Goal: Task Accomplishment & Management: Complete application form

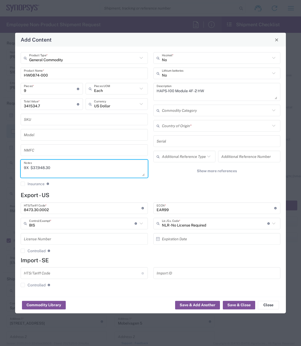
scroll to position [476, 0]
type textarea "9X $37,948.30"
click at [85, 191] on div "General Commodity Product Type * HW0874-000 Product Name * 9 Pieces * Number of…" at bounding box center [150, 172] width 271 height 250
click at [75, 181] on agx-checkbox-control "Insurance Check this box to request insurance" at bounding box center [84, 183] width 127 height 5
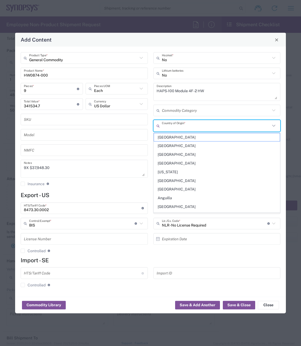
click at [185, 126] on input "text" at bounding box center [216, 125] width 109 height 9
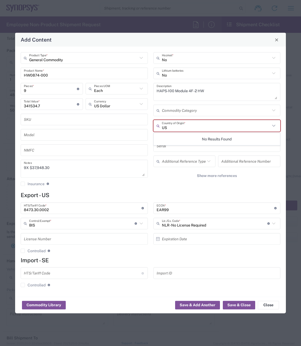
type input "U"
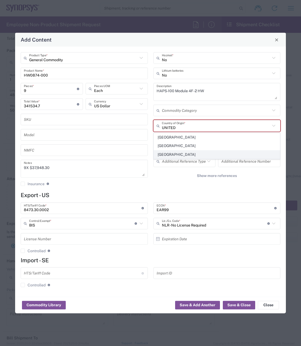
click at [176, 154] on span "[GEOGRAPHIC_DATA]" at bounding box center [217, 154] width 126 height 8
type input "[GEOGRAPHIC_DATA]"
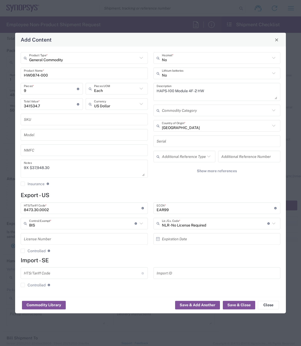
click at [175, 141] on input "text" at bounding box center [216, 140] width 121 height 9
paste input "K027992 K033157 K033239 K078292 K082903 K085285 K089162 K114109 K129968 K134495"
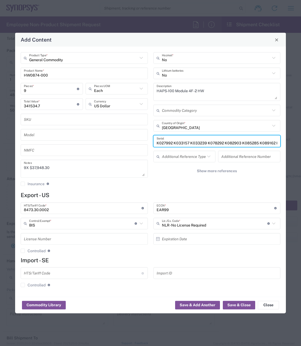
scroll to position [0, 44]
type input "K027992 K033157 K033239 K078292 K082903 K085285 K089162 K114109 K129968 K134495"
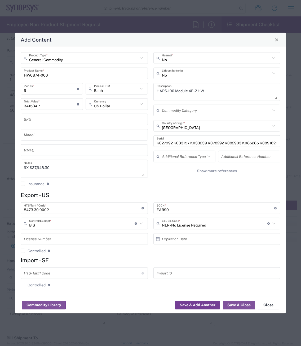
click at [201, 302] on button "Save & Add Another" at bounding box center [197, 304] width 45 height 8
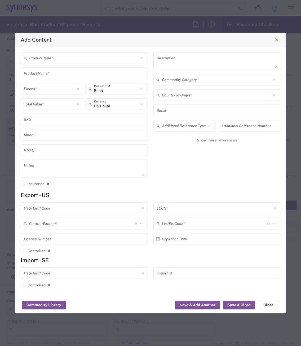
click at [155, 300] on div "Commodity Library Save & Add Another Save & Close Close" at bounding box center [150, 304] width 271 height 17
click at [189, 304] on button "Save & Add Another" at bounding box center [197, 304] width 45 height 8
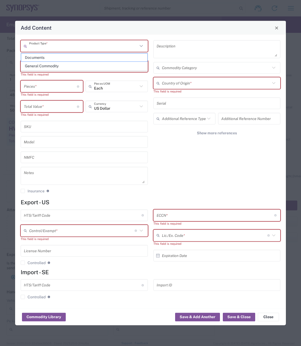
click at [55, 48] on input "text" at bounding box center [83, 45] width 109 height 9
click at [49, 66] on span "General Commodity" at bounding box center [84, 66] width 126 height 8
type input "General Commodity"
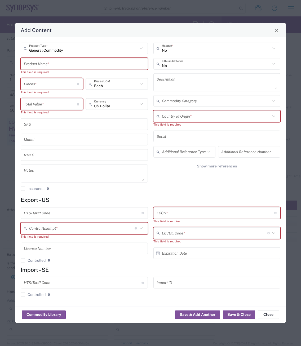
click at [37, 66] on input "text" at bounding box center [84, 63] width 121 height 9
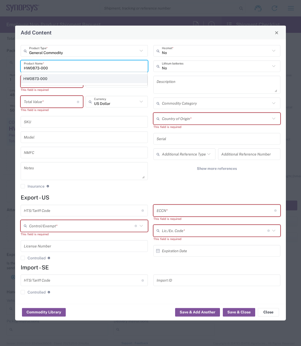
type input "HW0873-000"
click at [52, 80] on div "HW0873-000" at bounding box center [84, 78] width 126 height 9
type textarea "HW0873-000"
type input "8473.30.0002"
type input "BIS"
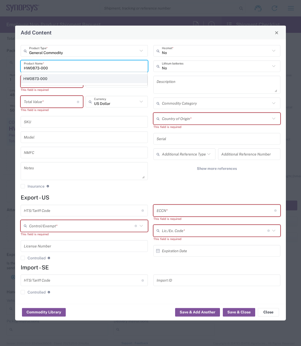
type input "EAR99"
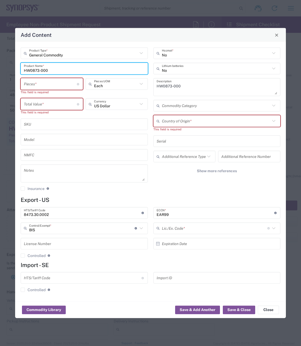
type input "NLR - No License Required"
click at [65, 83] on input "number" at bounding box center [50, 83] width 53 height 9
click at [192, 85] on textarea "HW0873-000" at bounding box center [216, 87] width 121 height 15
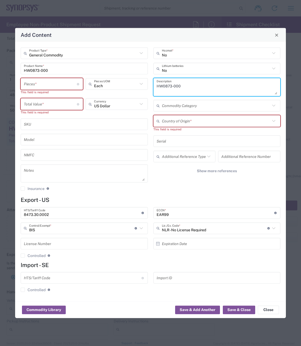
drag, startPoint x: 186, startPoint y: 86, endPoint x: 134, endPoint y: 84, distance: 51.6
click at [134, 84] on div "General Commodity Product Type * HW0873-000 Product Name * Pieces * Number of p…" at bounding box center [150, 120] width 265 height 147
type textarea "HAPS-100 Module 4F -1 HW"
click at [40, 85] on input "number" at bounding box center [50, 83] width 53 height 9
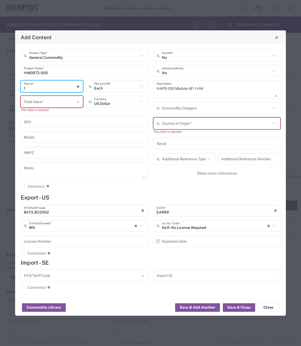
type input "1"
click at [33, 100] on input "number" at bounding box center [50, 101] width 53 height 9
click at [184, 123] on input "text" at bounding box center [216, 123] width 109 height 9
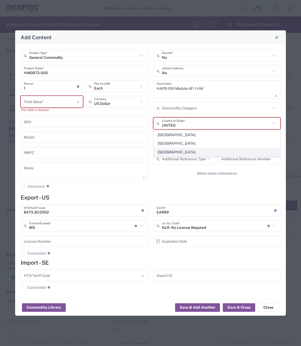
click at [181, 151] on span "[GEOGRAPHIC_DATA]" at bounding box center [217, 152] width 126 height 8
type input "[GEOGRAPHIC_DATA]"
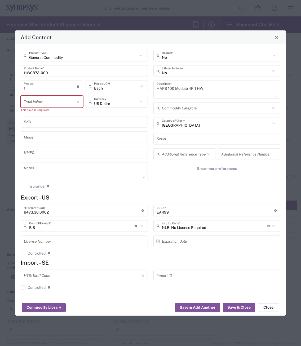
click at [27, 104] on input "number" at bounding box center [50, 101] width 53 height 9
paste input "36228.28"
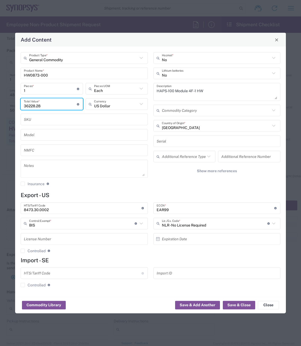
type input "36228.28"
drag, startPoint x: 32, startPoint y: 92, endPoint x: 21, endPoint y: 90, distance: 11.0
click at [10, 91] on div "Add Content General Commodity Product Type * HW0873-000 Product Name * 1 Pieces…" at bounding box center [150, 173] width 301 height 346
type input "3"
type input "108684.84"
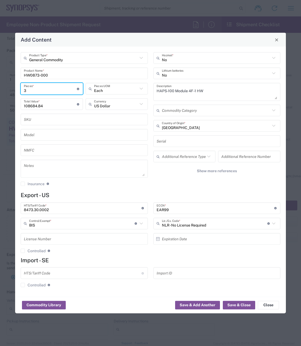
type input "3"
click at [35, 171] on textarea at bounding box center [84, 168] width 121 height 15
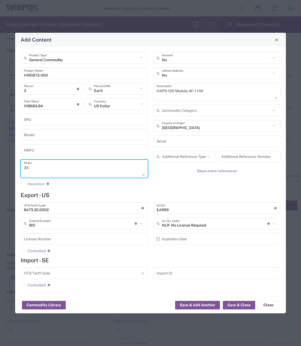
paste textarea "36,228.28"
click at [30, 167] on textarea "3X 36,228.28" at bounding box center [84, 168] width 121 height 15
type textarea "3X $36,228.28"
click at [237, 303] on button "Save & Close" at bounding box center [239, 304] width 32 height 8
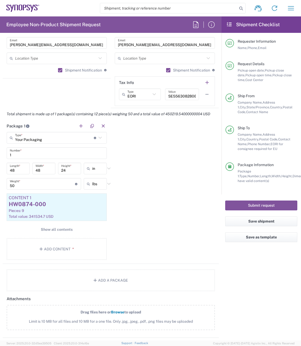
scroll to position [397, 0]
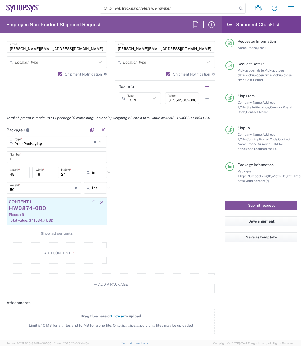
click at [46, 212] on div "HW0874-000" at bounding box center [57, 208] width 96 height 8
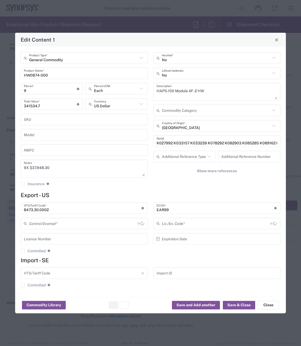
type input "BIS"
type input "NLR - No License Required"
click at [126, 306] on icon "button" at bounding box center [126, 305] width 4 height 4
type input "HW0873-000"
type input "3"
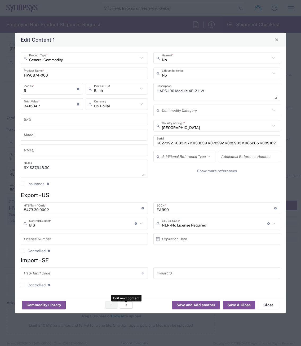
type input "108684.84"
type textarea "3X $36,228.28"
type textarea "HAPS-100 Module 4F -1 HW"
click at [112, 305] on icon "button" at bounding box center [112, 305] width 4 height 4
type input "HW0874-000"
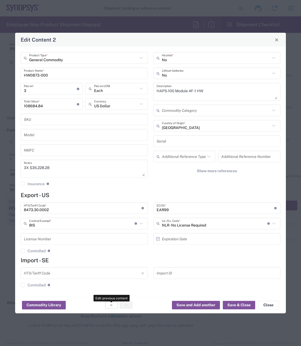
type input "9"
type input "341534.7"
type textarea "9X $37,948.30"
type textarea "HAPS-100 Module 4F -2 HW"
type input "K027992 K033157 K033239 K078292 K082903 K085285 K089162 K114109 K129968 K134495"
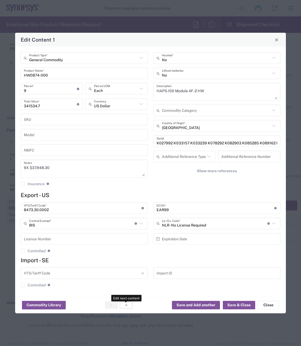
click at [130, 307] on button "button" at bounding box center [126, 304] width 13 height 7
type input "HW0873-000"
type input "3"
type input "108684.84"
type textarea "3X $36,228.28"
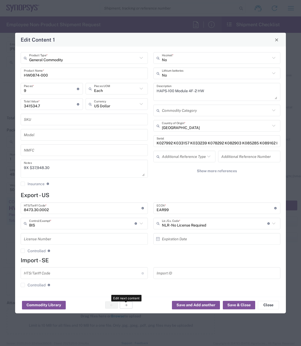
type textarea "HAPS-100 Module 4F -1 HW"
click at [111, 305] on icon "button" at bounding box center [112, 305] width 4 height 4
type input "HW0874-000"
type input "9"
type input "341534.7"
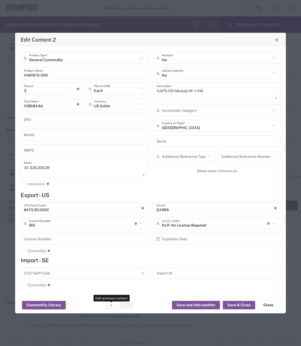
type textarea "9X $37,948.30"
type textarea "HAPS-100 Module 4F -2 HW"
type input "K027992 K033157 K033239 K078292 K082903 K085285 K089162 K114109 K129968 K134495"
click at [123, 305] on button "button" at bounding box center [126, 304] width 13 height 7
type input "HW0873-000"
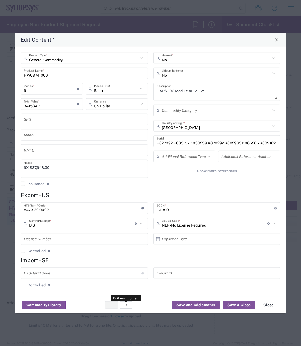
type input "3"
type input "108684.84"
type textarea "3X $36,228.28"
type textarea "HAPS-100 Module 4F -1 HW"
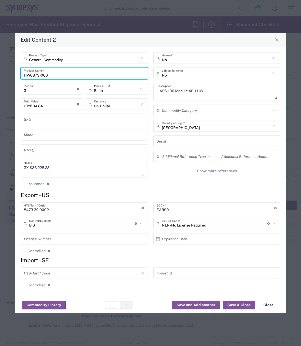
drag, startPoint x: 48, startPoint y: 75, endPoint x: 15, endPoint y: 74, distance: 33.4
click at [15, 74] on div "General Commodity Product Type * HW0873-000 Product Name * 3 Pieces * Number of…" at bounding box center [150, 172] width 271 height 250
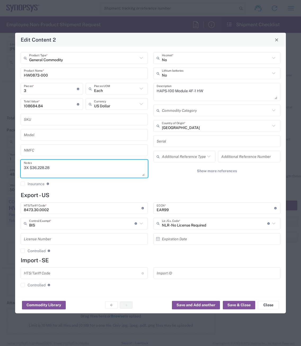
drag, startPoint x: 55, startPoint y: 169, endPoint x: 10, endPoint y: 166, distance: 45.3
click at [10, 166] on div "Edit Content 2 General Commodity Product Type * HW0873-000 Product Name * 3 Pie…" at bounding box center [150, 173] width 301 height 346
click at [279, 42] on button "Close" at bounding box center [276, 39] width 7 height 7
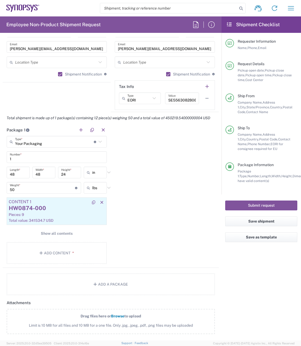
drag, startPoint x: 45, startPoint y: 220, endPoint x: 28, endPoint y: 220, distance: 17.2
click at [28, 212] on div "HW0874-000" at bounding box center [57, 208] width 96 height 8
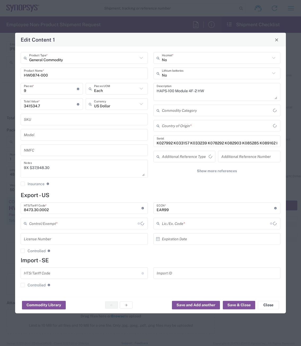
type input "BIS"
type input "[GEOGRAPHIC_DATA]"
type input "NLR - No License Required"
click at [126, 303] on icon "button" at bounding box center [126, 305] width 4 height 4
type input "HW0873-000"
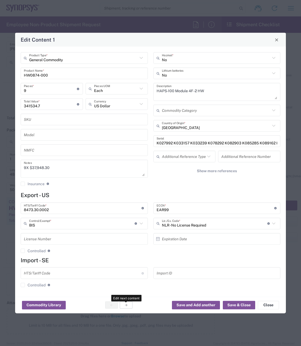
type input "3"
type input "108684.84"
type textarea "3X $36,228.28"
type textarea "HAPS-100 Module 4F -1 HW"
click at [109, 304] on button "button" at bounding box center [111, 304] width 13 height 7
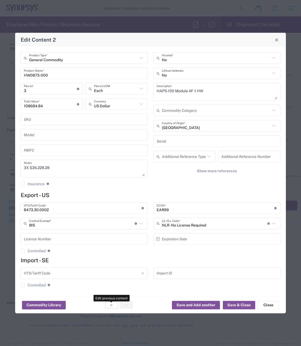
type input "HW0874-000"
type input "9"
type input "341534.7"
type textarea "9X $37,948.30"
type textarea "HAPS-100 Module 4F -2 HW"
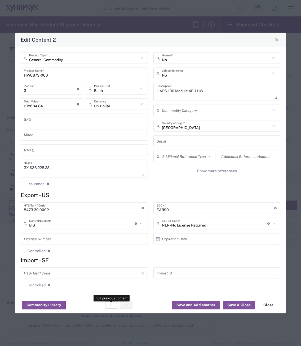
type input "K027992 K033157 K033239 K078292 K082903 K085285 K089162 K114109 K129968 K134495"
click at [129, 305] on button "button" at bounding box center [126, 304] width 13 height 7
type input "HW0873-000"
type input "3"
type input "108684.84"
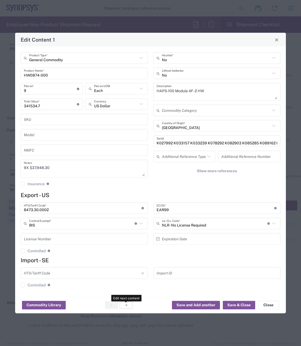
type textarea "3X $36,228.28"
type textarea "HAPS-100 Module 4F -1 HW"
click at [276, 42] on button "Close" at bounding box center [276, 39] width 7 height 7
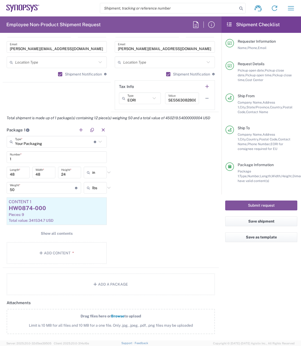
drag, startPoint x: 60, startPoint y: 216, endPoint x: 141, endPoint y: 206, distance: 81.0
click at [141, 206] on div "Package 1 Your Packaging Type * Material used to package goods Bale(s) Basket(s…" at bounding box center [111, 196] width 216 height 144
click at [100, 204] on icon "button" at bounding box center [102, 202] width 5 height 4
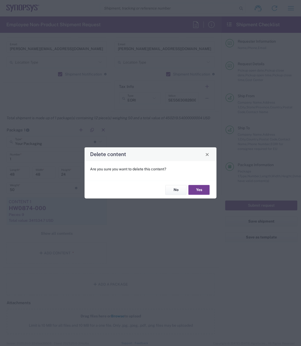
click at [197, 189] on button "Yes" at bounding box center [198, 190] width 21 height 10
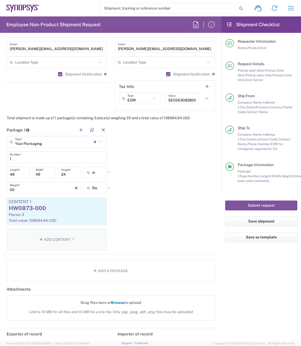
click at [53, 238] on button "Add Content *" at bounding box center [57, 239] width 100 height 22
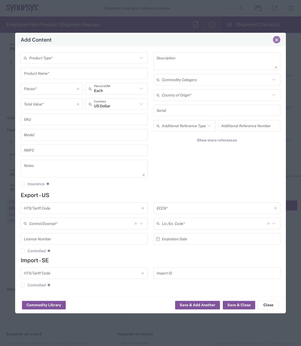
click at [275, 39] on span "Close" at bounding box center [276, 40] width 4 height 4
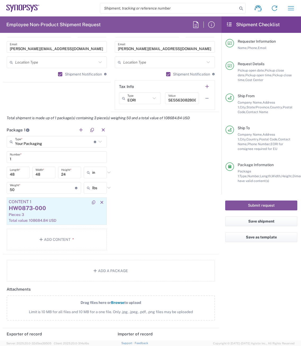
click at [48, 202] on div "Content 1" at bounding box center [57, 201] width 96 height 5
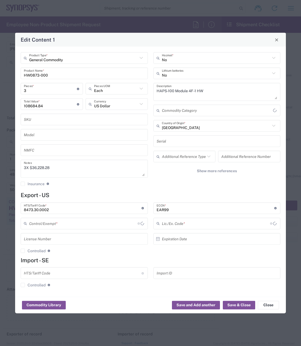
type input "BIS"
type input "NLR - No License Required"
click at [165, 192] on h4 "Export - US" at bounding box center [150, 195] width 259 height 7
click at [168, 142] on input "text" at bounding box center [216, 140] width 121 height 9
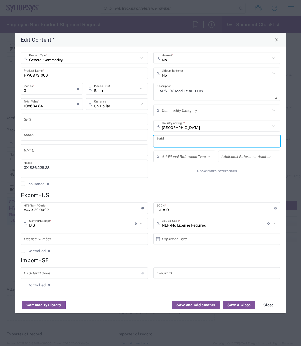
paste input "K035745 K043015 K089162"
type input "K035745 K043015 K089162"
click at [240, 305] on button "Save & Close" at bounding box center [239, 304] width 32 height 8
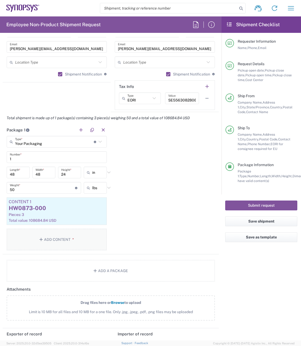
click at [49, 238] on button "Add Content *" at bounding box center [57, 239] width 100 height 22
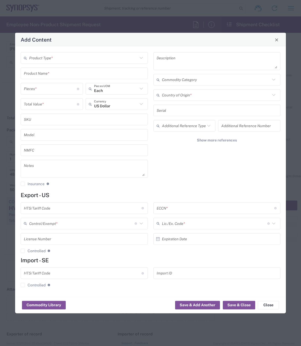
click at [74, 58] on input "text" at bounding box center [83, 57] width 109 height 9
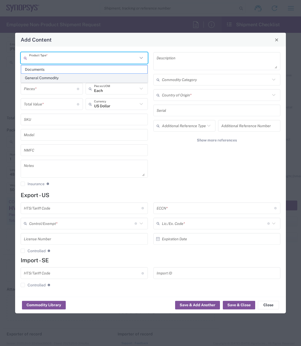
click at [48, 78] on span "General Commodity" at bounding box center [84, 78] width 126 height 8
type input "General Commodity"
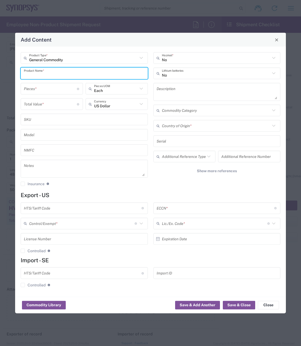
click at [44, 76] on input "text" at bounding box center [84, 73] width 121 height 9
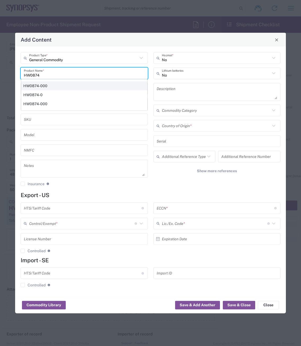
click at [44, 85] on div "HW0874-000" at bounding box center [84, 85] width 126 height 9
type input "HW0874-000"
type textarea "HAPS-100 Module 4F -2 HW"
type input "8473.30.0002"
type input "BIS"
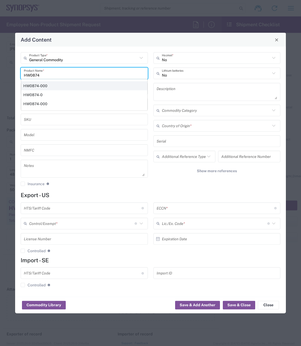
type input "EAR99"
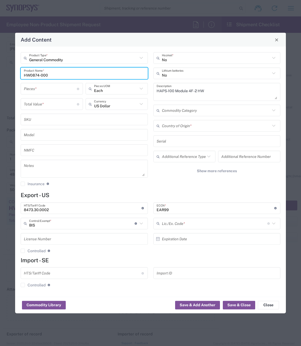
type input "NLR - No License Required"
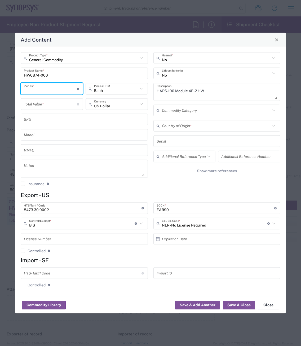
click at [44, 90] on input "number" at bounding box center [50, 88] width 53 height 9
type input "1"
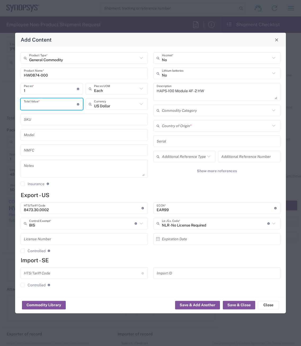
click at [36, 105] on input "number" at bounding box center [50, 103] width 53 height 9
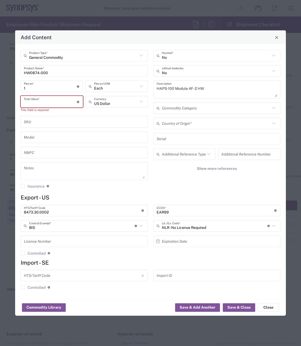
click at [42, 103] on input "number" at bounding box center [50, 101] width 53 height 9
paste input "37948.30"
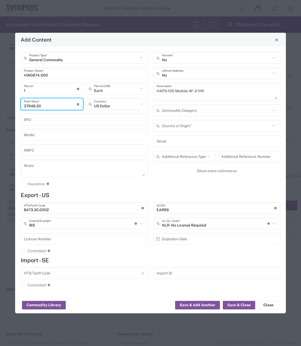
type input "37948.30"
drag, startPoint x: 26, startPoint y: 89, endPoint x: 3, endPoint y: 89, distance: 23.6
click at [3, 89] on div "Add Content General Commodity Product Type * HW0874-000 Product Name * 1 Pieces…" at bounding box center [150, 173] width 301 height 346
type input "9"
type input "341534.7"
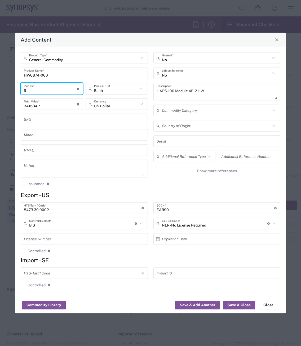
type input "9"
click at [30, 166] on textarea at bounding box center [84, 168] width 121 height 15
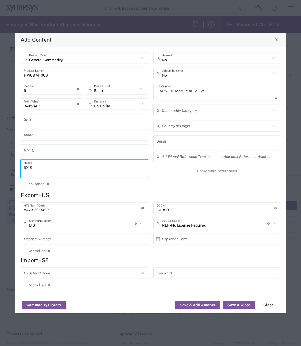
paste textarea "37,948.30"
type textarea "9X $37,948.30"
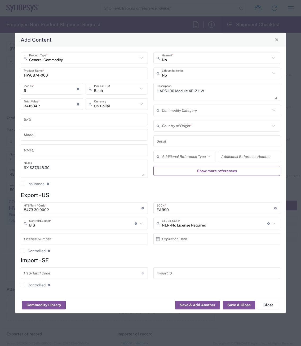
click at [169, 175] on button "Show more references" at bounding box center [216, 171] width 127 height 10
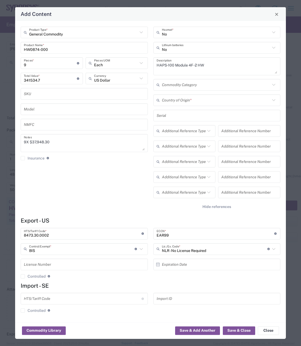
click at [125, 183] on div "General Commodity Product Type * HW0874-000 Product Name * 9 Pieces * Number of…" at bounding box center [84, 120] width 133 height 189
click at [216, 205] on span "Hide references" at bounding box center [216, 206] width 29 height 5
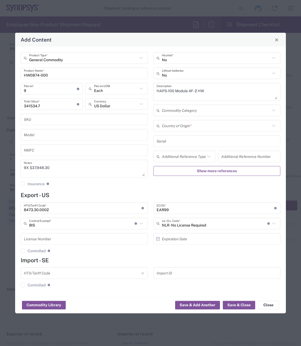
click at [172, 127] on input "text" at bounding box center [216, 125] width 109 height 9
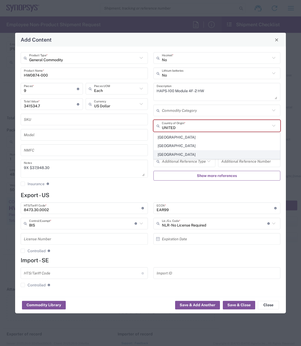
click at [176, 152] on span "[GEOGRAPHIC_DATA]" at bounding box center [217, 154] width 126 height 8
type input "[GEOGRAPHIC_DATA]"
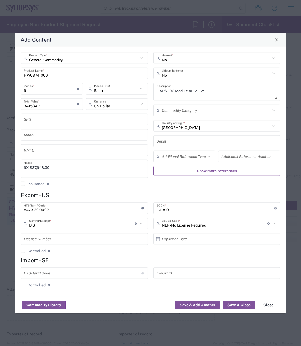
click at [170, 143] on input "text" at bounding box center [216, 140] width 121 height 9
click at [162, 142] on input "text" at bounding box center [216, 140] width 121 height 9
paste input "K027992 K033157 K033239 K078292 K082903 K085285 K089162 K114109 K129968 K134495"
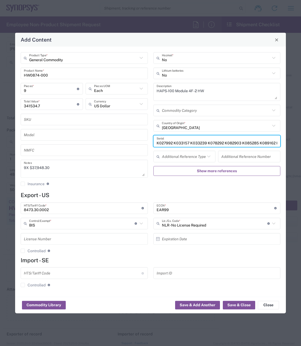
scroll to position [0, 44]
type input "K027992 K033157 K033239 K078292 K082903 K085285 K089162 K114109 K129968 K134495"
click at [235, 303] on button "Save & Close" at bounding box center [239, 304] width 32 height 8
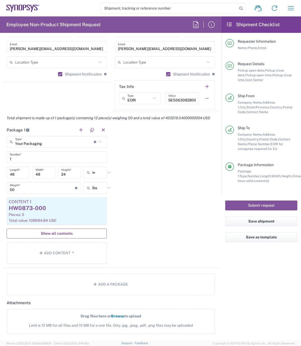
click at [56, 236] on span "Show all contents" at bounding box center [57, 233] width 32 height 5
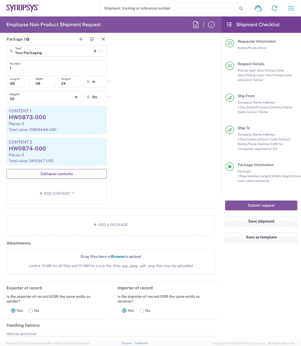
scroll to position [503, 0]
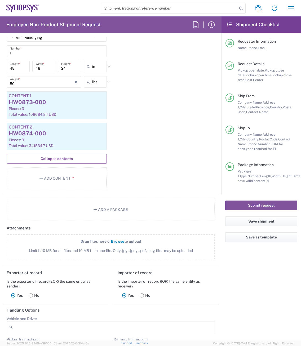
click at [79, 256] on label "Drag files here or Browse to upload Limit is 10 MB for all files and 10 MB for …" at bounding box center [111, 246] width 208 height 25
click at [0, 0] on input "Drag files here or Browse to upload Limit is 10 MB for all files and 10 MB for …" at bounding box center [0, 0] width 0 height 0
click at [115, 243] on span "Browse" at bounding box center [117, 241] width 13 height 4
click at [0, 0] on input "Drag files here or Browse to upload Limit is 10 MB for all files and 10 MB for …" at bounding box center [0, 0] width 0 height 0
click at [116, 243] on span "Browse" at bounding box center [117, 241] width 13 height 4
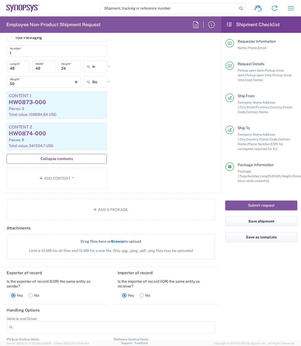
click at [0, 0] on input "Drag files here or Browse to upload Limit is 10 MB for all files and 10 MB for …" at bounding box center [0, 0] width 0 height 0
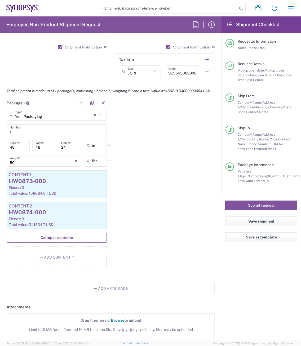
scroll to position [476, 0]
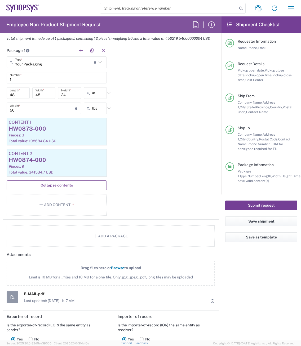
click at [270, 206] on button "Submit request" at bounding box center [261, 205] width 72 height 10
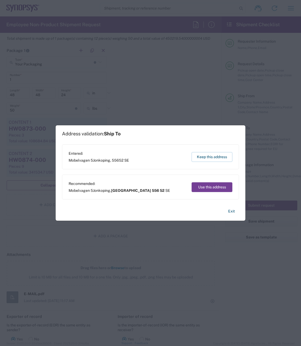
click at [215, 188] on button "Use this address" at bounding box center [211, 187] width 41 height 10
type input "[GEOGRAPHIC_DATA]"
type input "556 52"
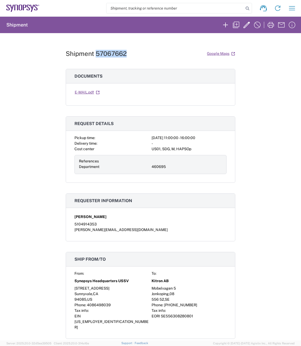
drag, startPoint x: 125, startPoint y: 53, endPoint x: 95, endPoint y: 53, distance: 30.7
click at [95, 53] on div "Shipment 57067662 Google Maps" at bounding box center [150, 53] width 169 height 9
copy h1 "57067662"
